Goal: Task Accomplishment & Management: Complete application form

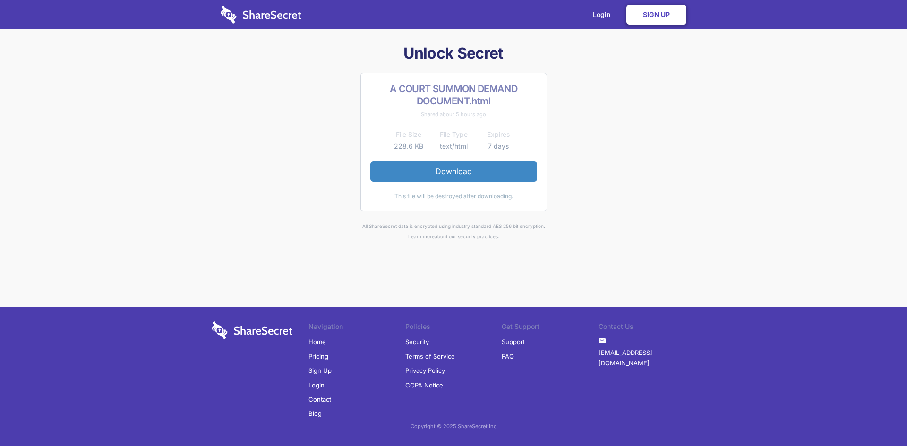
click at [652, 14] on link "Sign Up" at bounding box center [656, 15] width 60 height 20
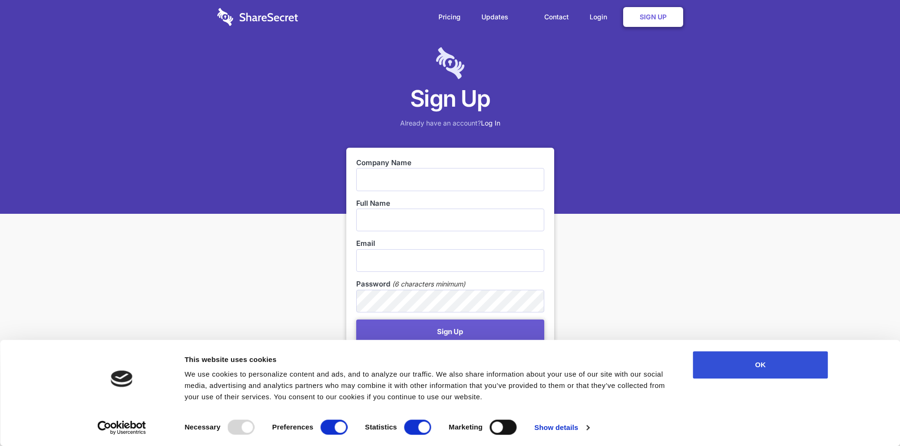
click at [744, 364] on button "OK" at bounding box center [760, 364] width 135 height 27
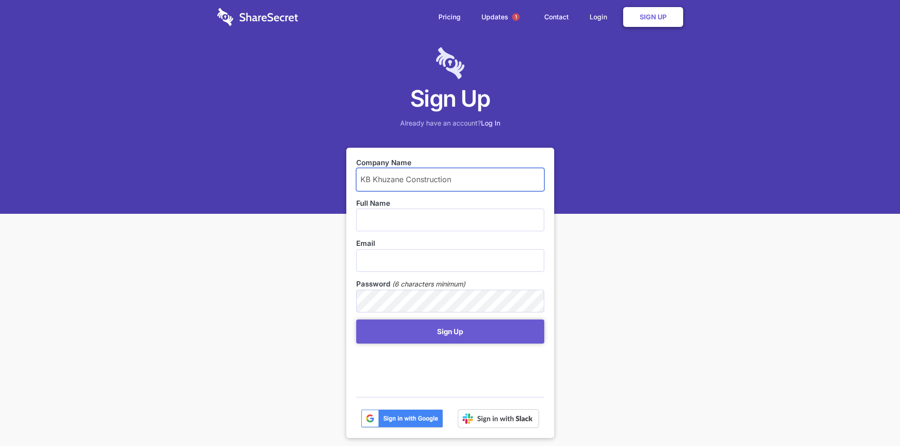
type input "KB Khuzane Construction"
click at [399, 217] on input "text" at bounding box center [450, 220] width 188 height 23
type input "Lawrence Khuzane Mahlangu"
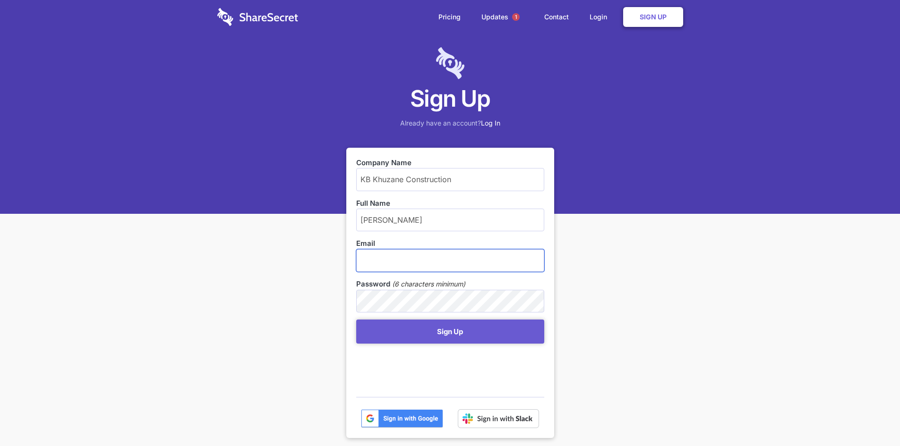
click at [406, 263] on input "email" at bounding box center [450, 260] width 188 height 23
type input "[EMAIL_ADDRESS][DOMAIN_NAME]"
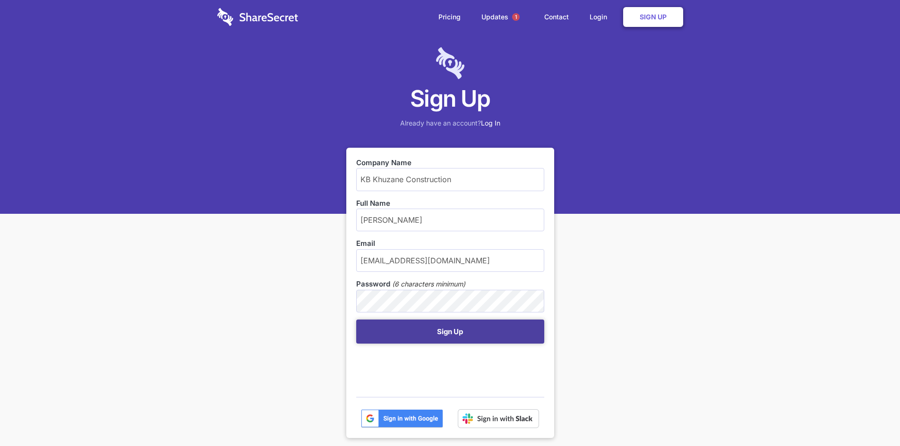
click at [433, 329] on button "Sign Up" at bounding box center [450, 332] width 188 height 24
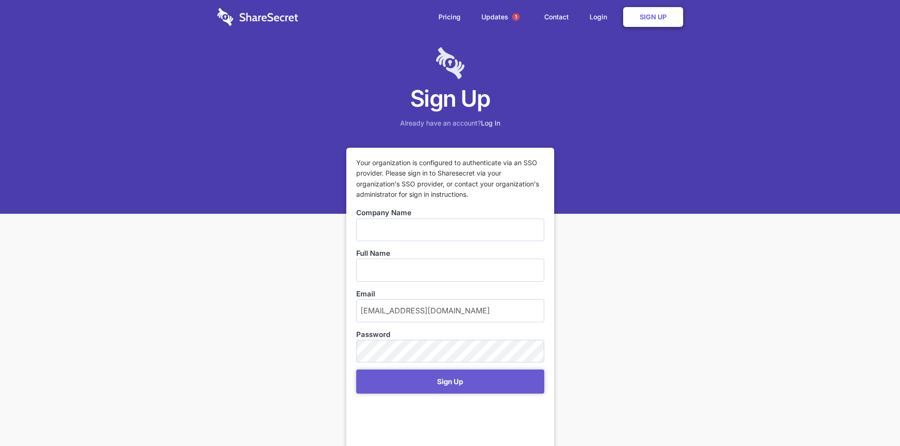
click at [384, 227] on input "text" at bounding box center [450, 230] width 188 height 23
type input "KB Khuzane Construction"
click at [411, 274] on input "text" at bounding box center [450, 270] width 188 height 23
type input "[PERSON_NAME]"
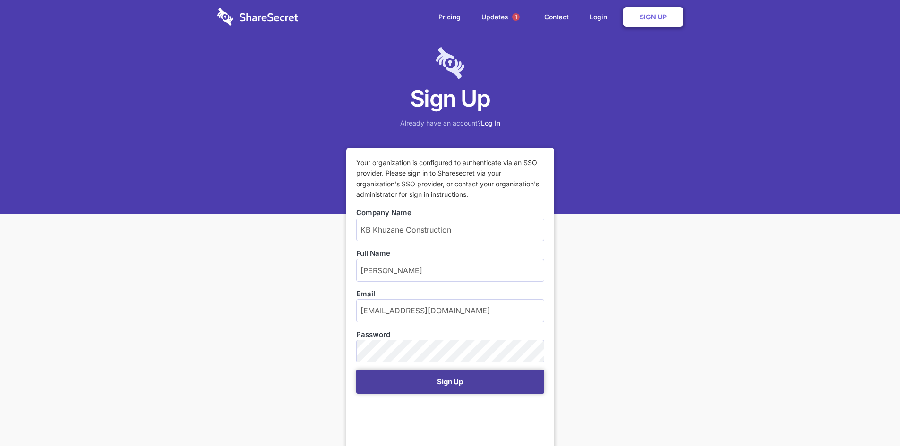
click at [441, 376] on button "Sign Up" at bounding box center [450, 382] width 188 height 24
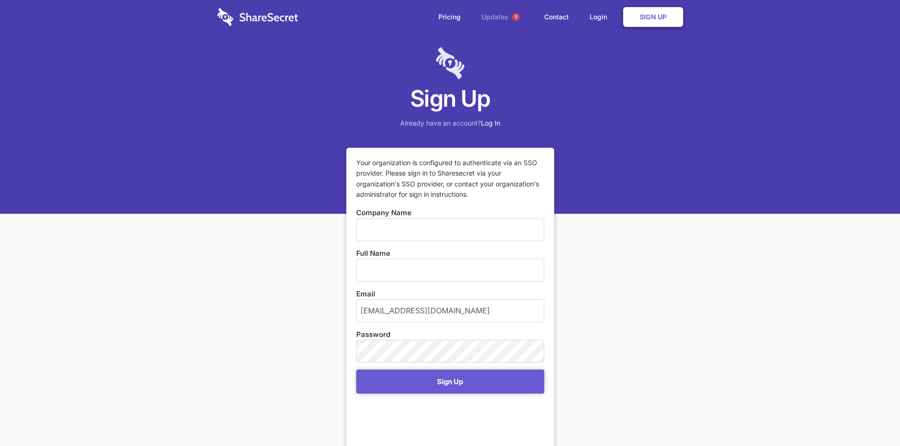
click at [499, 17] on link "Updates 1" at bounding box center [502, 17] width 61 height 34
click at [600, 17] on link "Login" at bounding box center [600, 16] width 41 height 29
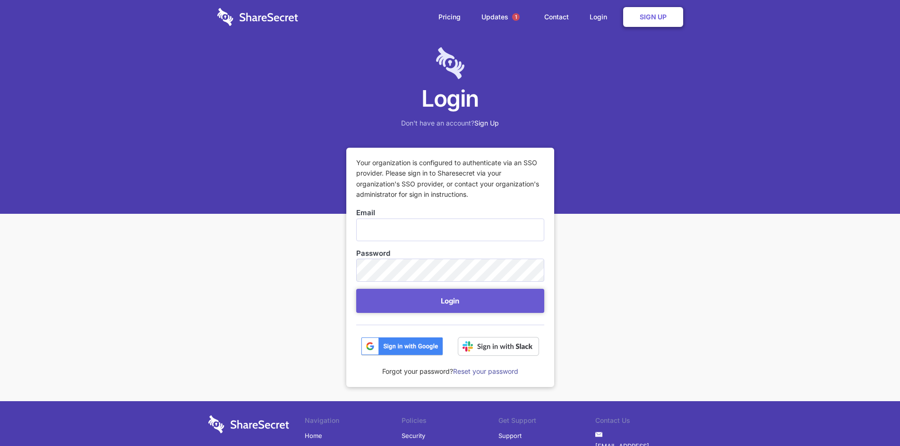
click at [405, 231] on input "Email" at bounding box center [450, 230] width 188 height 23
type input "[EMAIL_ADDRESS][DOMAIN_NAME]"
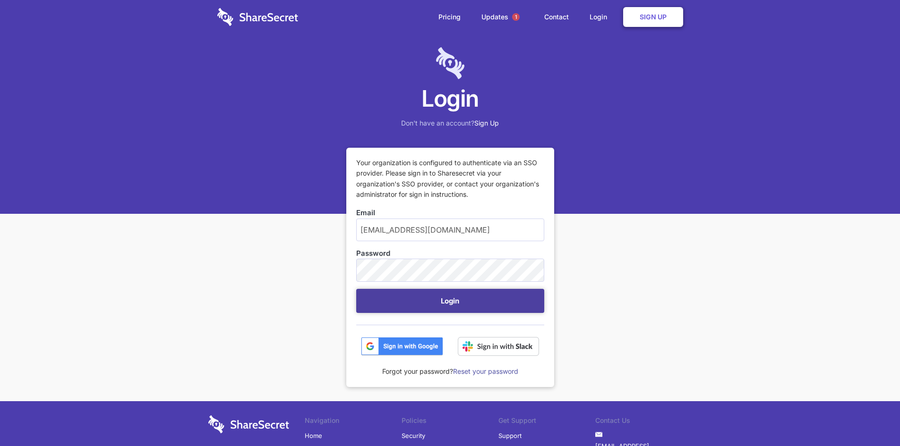
click at [424, 293] on button "Login" at bounding box center [450, 301] width 188 height 24
click at [425, 290] on button "Login" at bounding box center [450, 301] width 188 height 24
click at [423, 300] on button "Login" at bounding box center [450, 301] width 188 height 24
click at [559, 11] on link "Contact" at bounding box center [556, 16] width 43 height 29
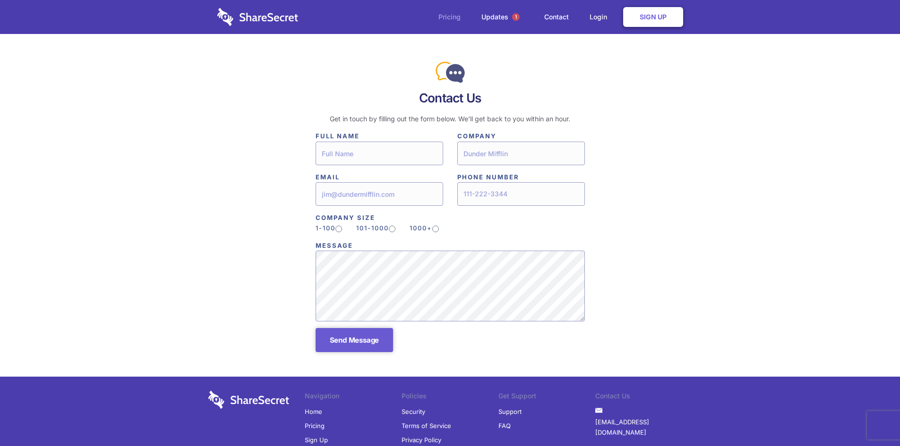
click at [450, 14] on link "Pricing" at bounding box center [449, 16] width 41 height 29
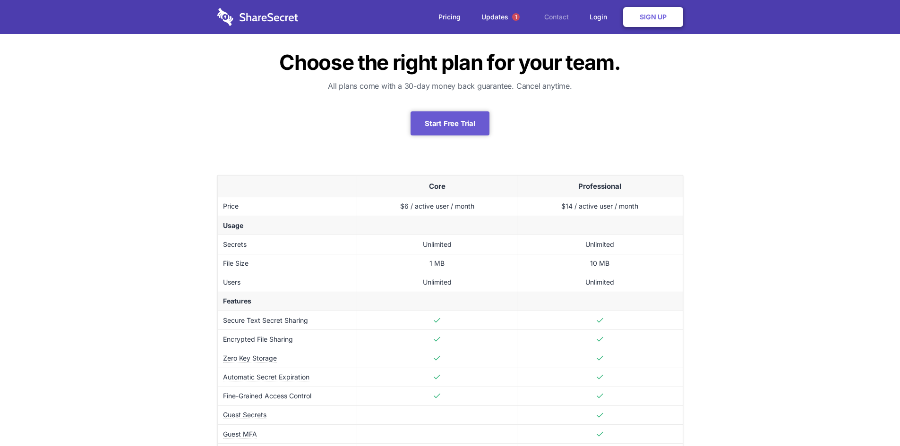
click at [563, 18] on link "Contact" at bounding box center [556, 16] width 43 height 29
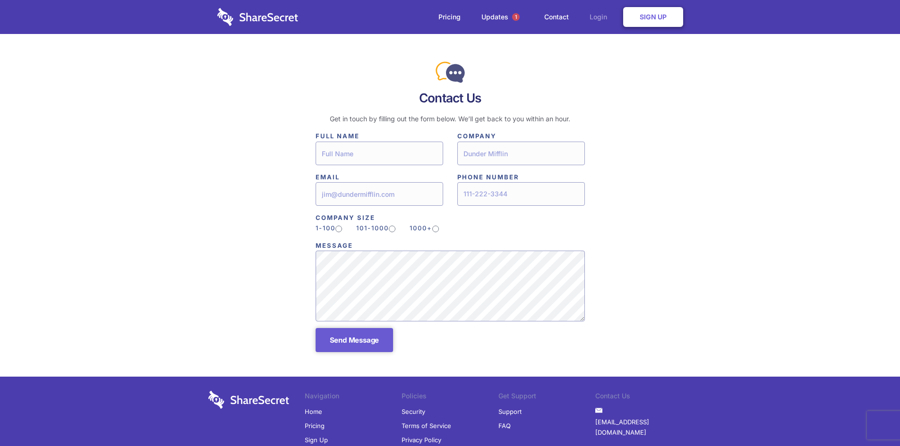
click at [595, 19] on link "Login" at bounding box center [600, 16] width 41 height 29
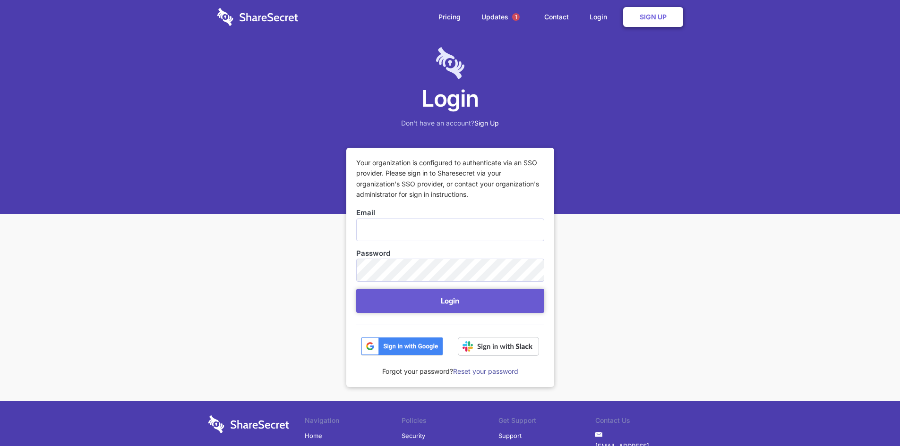
click at [552, 14] on link "Contact" at bounding box center [556, 16] width 43 height 29
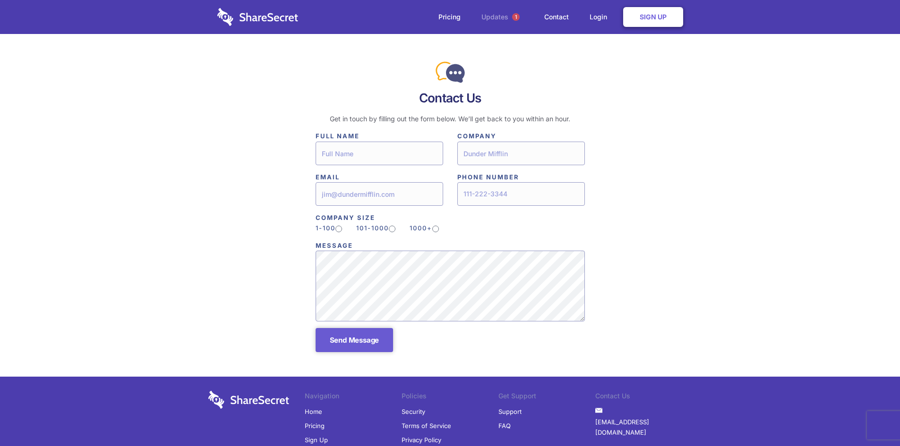
click at [490, 19] on link "Updates 1" at bounding box center [502, 17] width 61 height 34
